Goal: Use online tool/utility

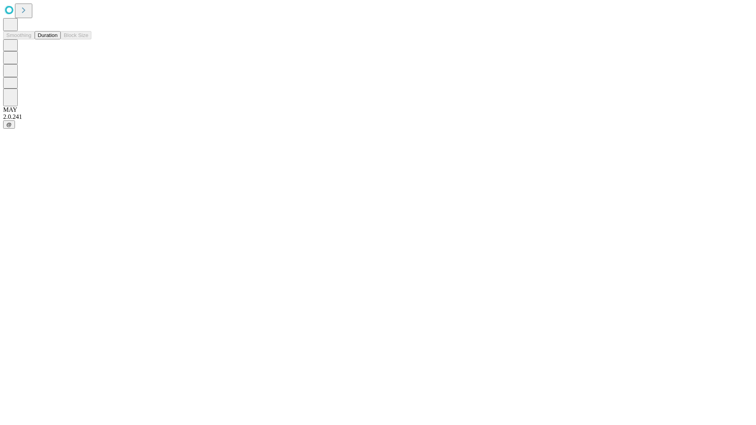
click at [58, 39] on button "Duration" at bounding box center [48, 35] width 26 height 8
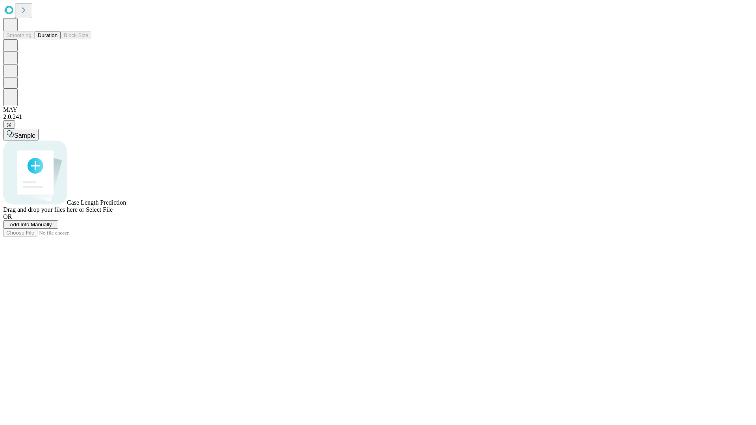
click at [113, 213] on span "Select File" at bounding box center [99, 209] width 27 height 7
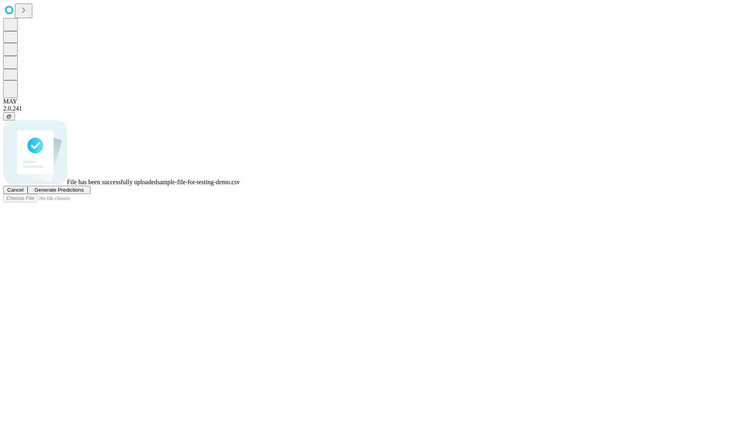
click at [84, 193] on span "Generate Predictions" at bounding box center [58, 190] width 49 height 6
